Goal: Information Seeking & Learning: Learn about a topic

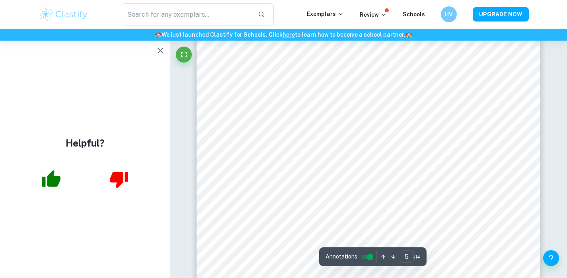
scroll to position [2033, 0]
type input "8"
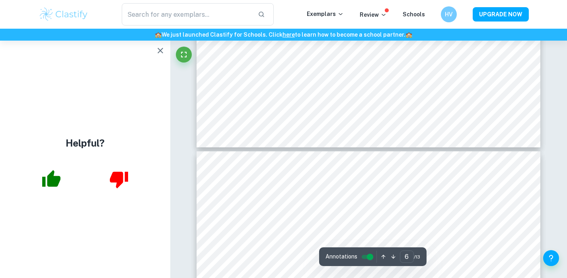
type input "5"
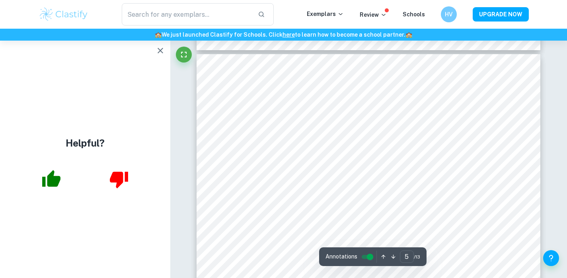
scroll to position [1898, 0]
